Goal: Information Seeking & Learning: Learn about a topic

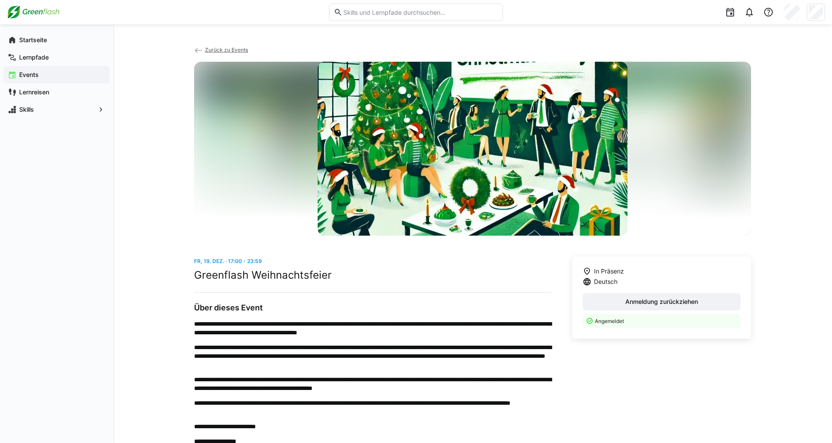
click at [38, 21] on div at bounding box center [416, 12] width 818 height 24
click at [45, 9] on img at bounding box center [33, 12] width 53 height 14
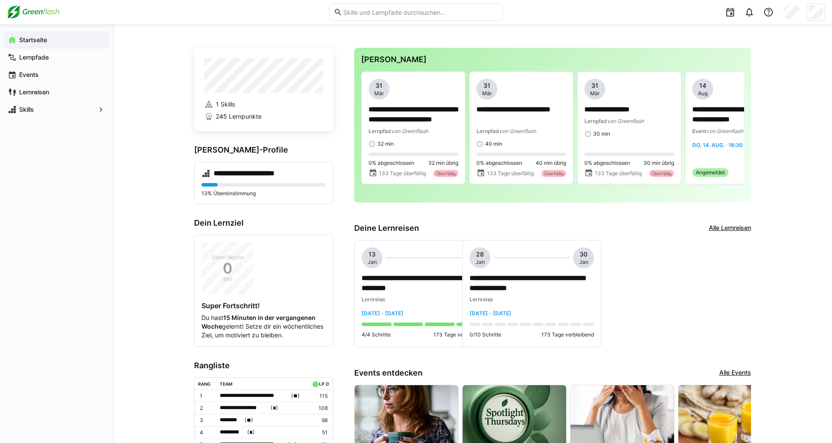
click at [669, 286] on div "**********" at bounding box center [552, 294] width 397 height 108
click at [541, 256] on app-date-bubble-range "[DATE] Jan" at bounding box center [531, 257] width 124 height 21
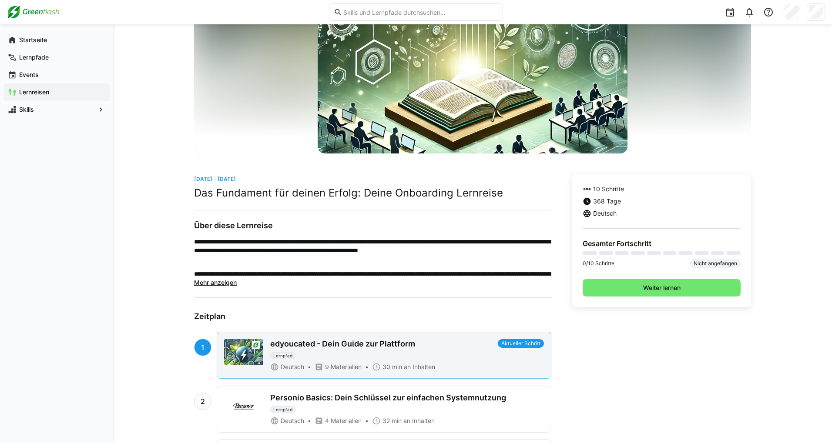
scroll to position [130, 0]
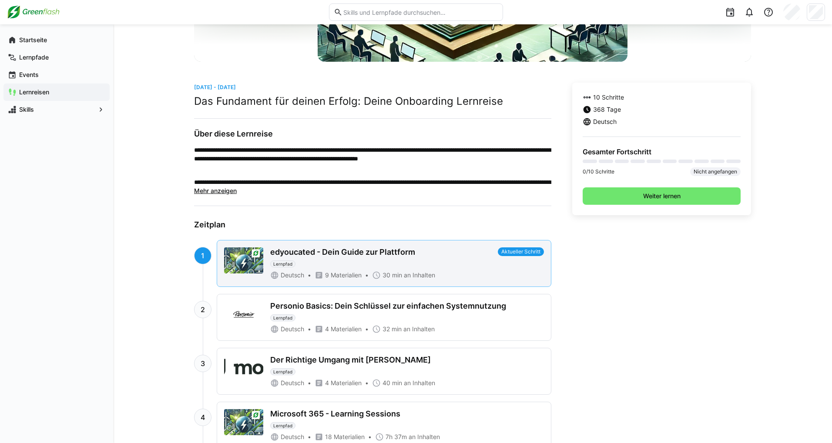
click at [434, 257] on div "edyoucated - Dein Guide zur Plattform Lernpfad" at bounding box center [382, 257] width 224 height 20
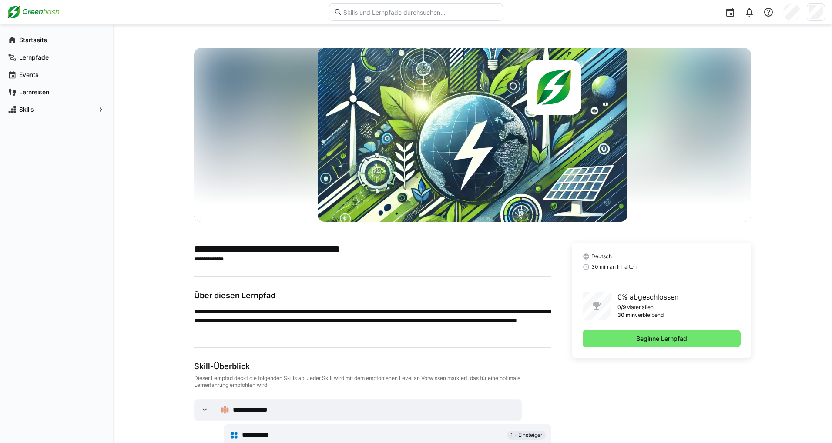
scroll to position [45, 0]
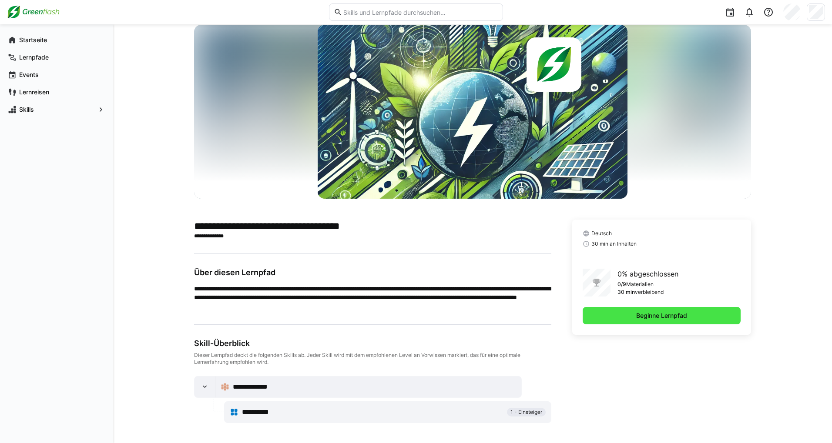
click at [651, 313] on span "Beginne Lernpfad" at bounding box center [661, 315] width 53 height 9
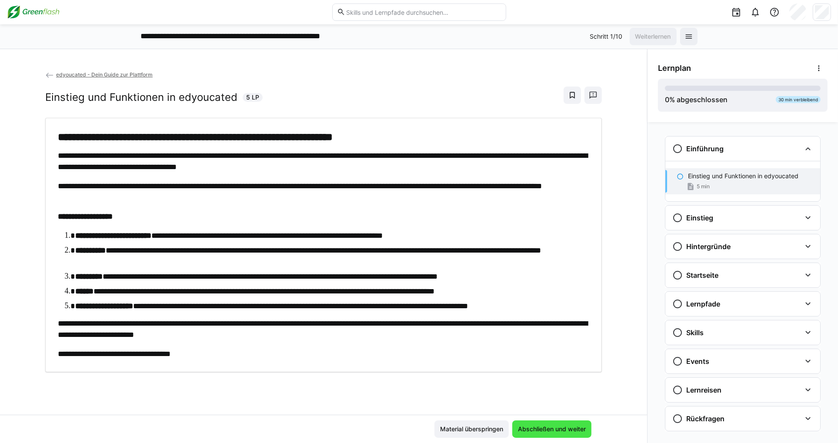
click at [555, 425] on span "Abschließen und weiter" at bounding box center [552, 429] width 70 height 9
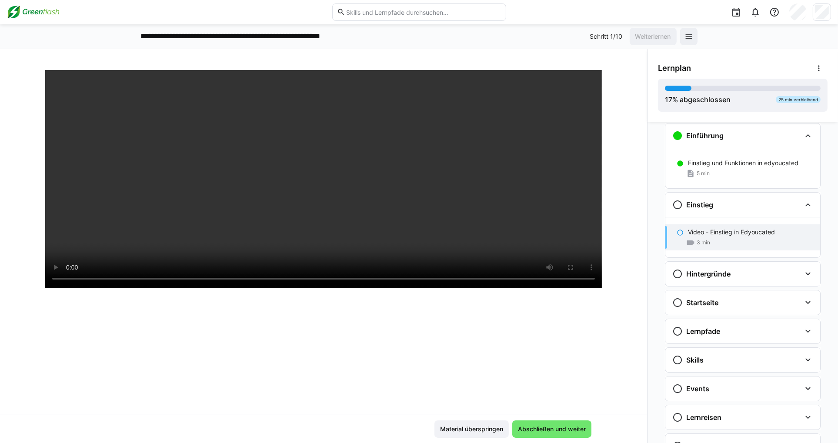
scroll to position [173, 0]
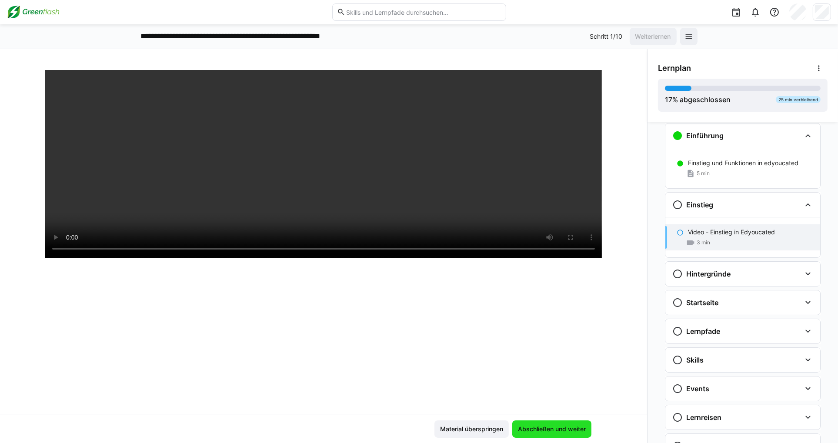
click at [558, 431] on span "Abschließen und weiter" at bounding box center [552, 429] width 70 height 9
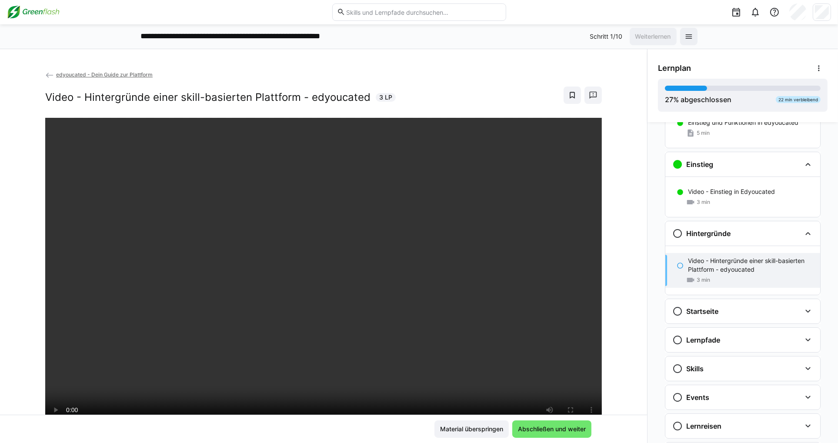
scroll to position [43, 0]
